Goal: Task Accomplishment & Management: Use online tool/utility

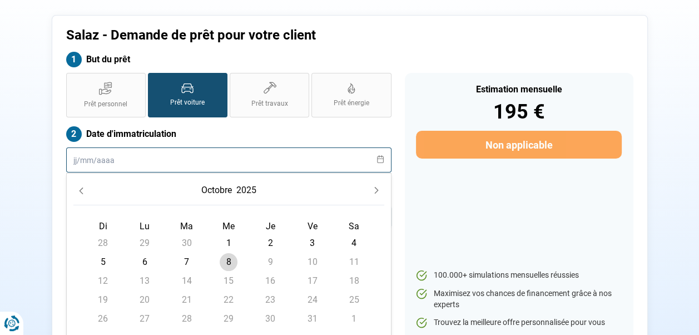
click at [141, 160] on input "text" at bounding box center [228, 159] width 325 height 25
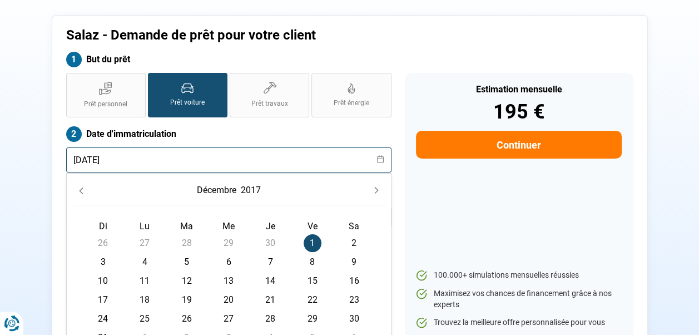
type input "[DATE]"
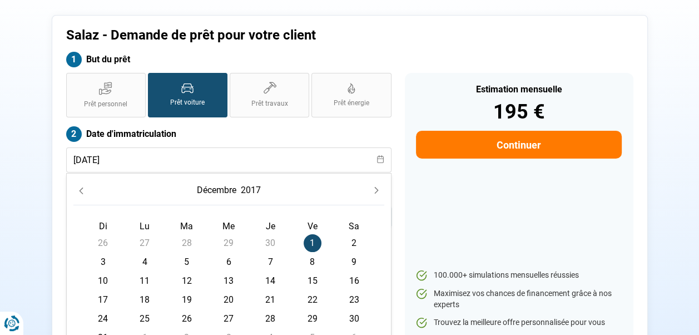
click at [462, 66] on div "But du prêt" at bounding box center [350, 62] width 581 height 21
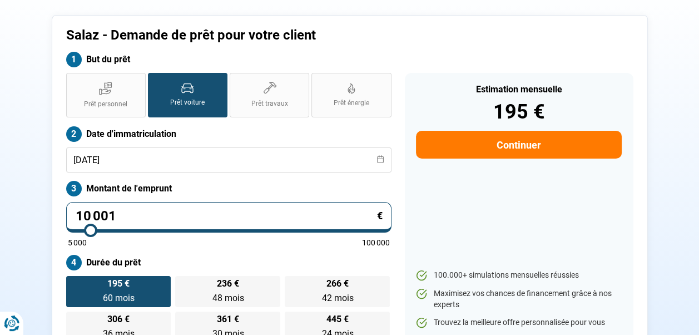
click at [146, 219] on input "10 001" at bounding box center [228, 217] width 325 height 31
type input "0"
type input "5000"
type input "5 000"
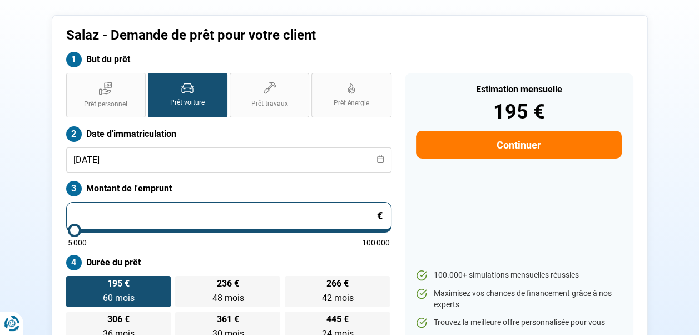
type input "5000"
radio input "true"
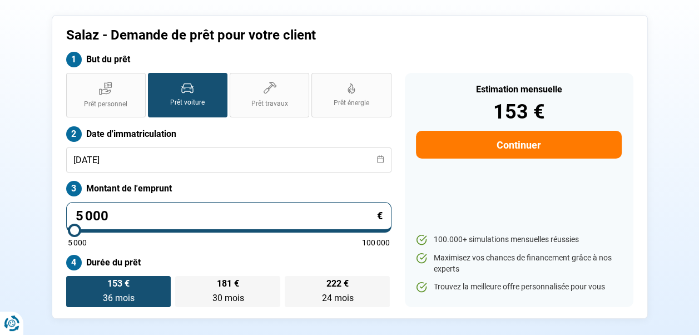
scroll to position [18, 0]
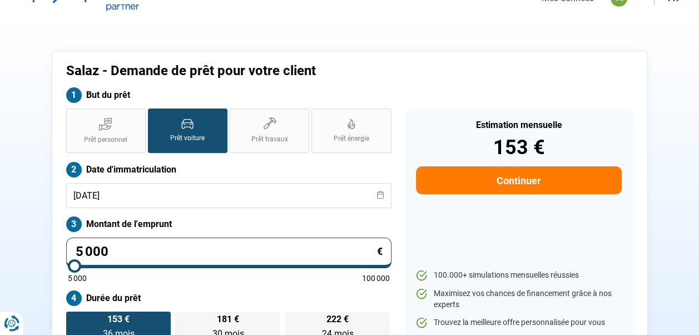
type input "500"
type input "5000"
type input "50"
type input "5000"
type input "5"
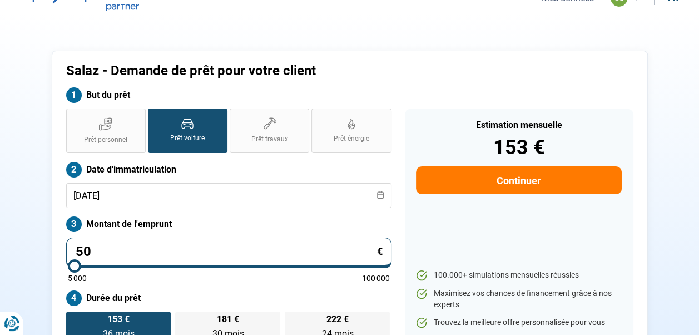
type input "5000"
type input "0"
type input "5000"
type input "5 000"
type input "5000"
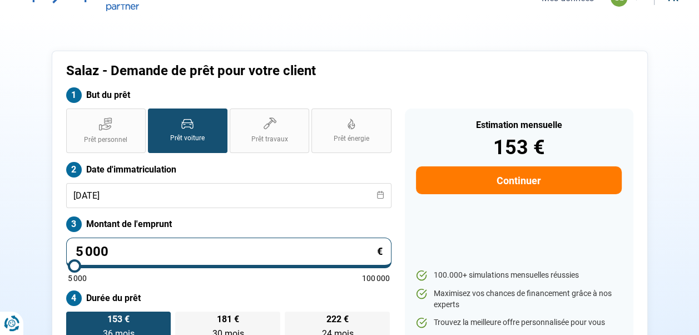
type input "500"
type input "5000"
type input "50"
type input "5000"
type input "5"
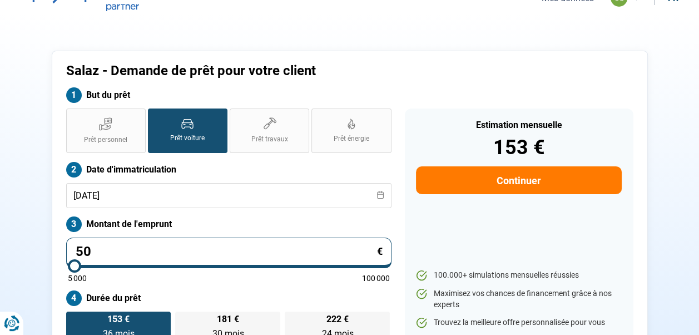
type input "5000"
type input "0"
type input "5000"
type input "7"
type input "5000"
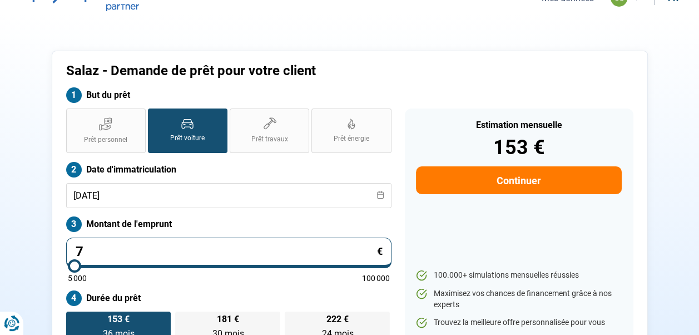
type input "70"
type input "5000"
type input "700"
type input "5000"
type input "7 000"
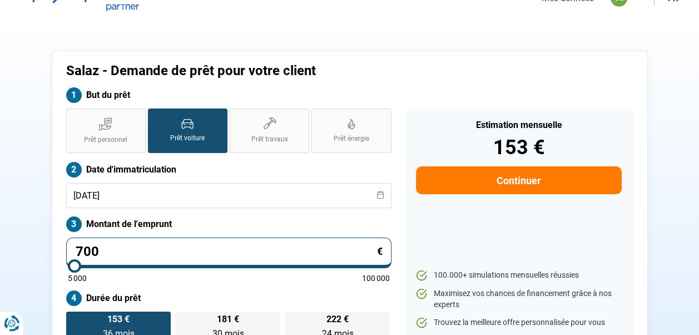
type input "7000"
type input "7 000"
radio input "false"
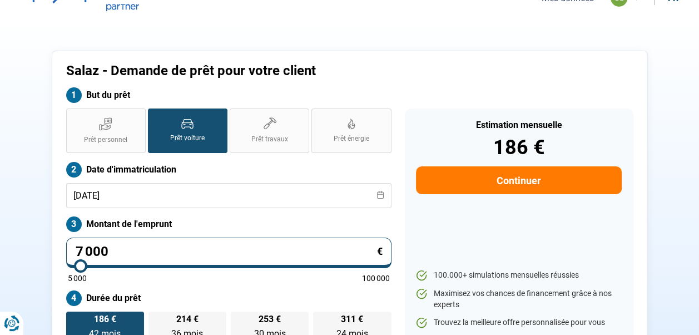
click at [390, 83] on div "Salaz - Demande de prêt pour votre client" at bounding box center [278, 75] width 436 height 24
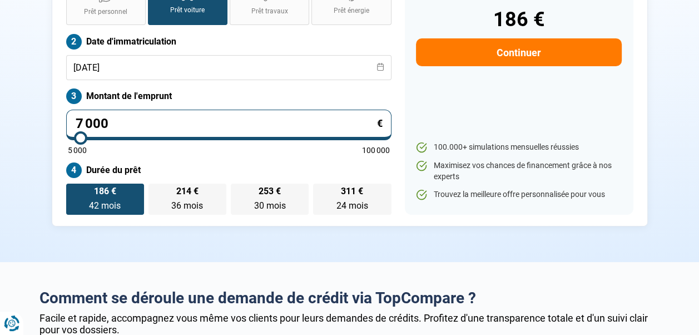
scroll to position [130, 0]
